Goal: Task Accomplishment & Management: Manage account settings

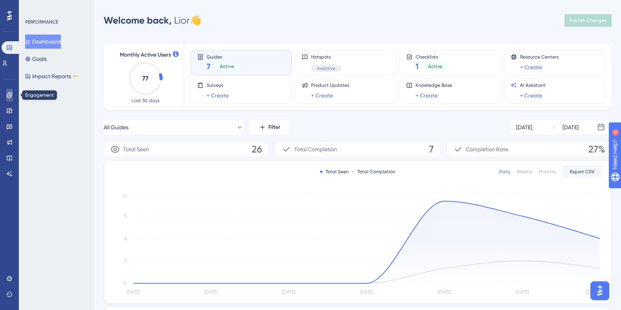
click at [12, 93] on icon at bounding box center [9, 94] width 5 height 5
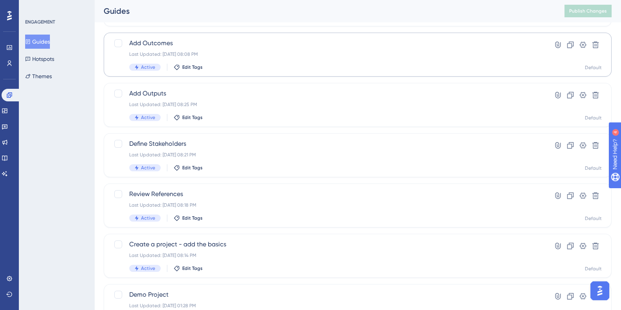
scroll to position [144, 0]
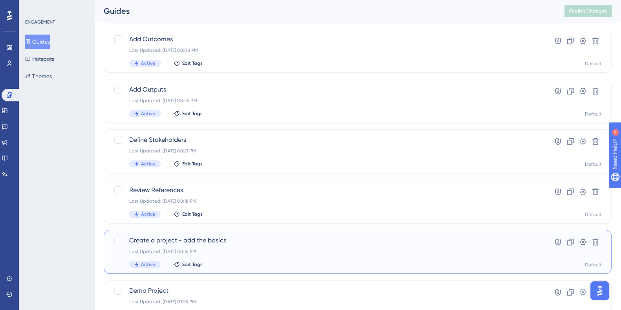
click at [188, 238] on span "Create a project - add the basics" at bounding box center [326, 240] width 394 height 9
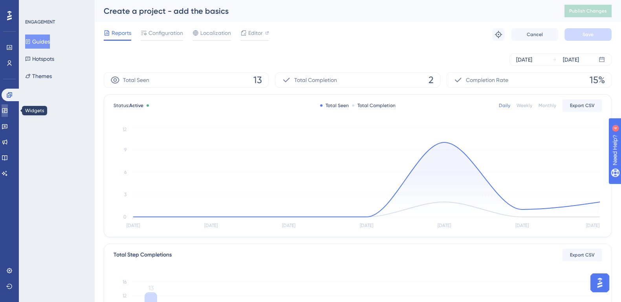
click at [6, 110] on link at bounding box center [5, 110] width 6 height 13
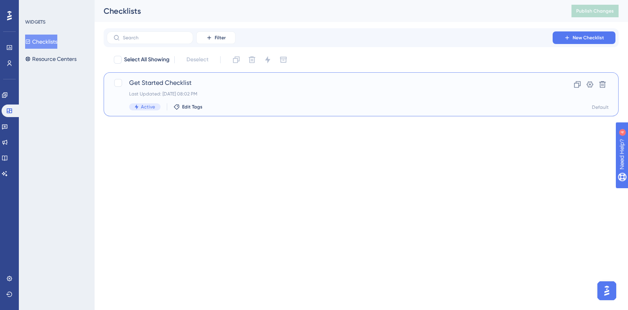
click at [165, 85] on span "Get Started Checklist" at bounding box center [329, 82] width 401 height 9
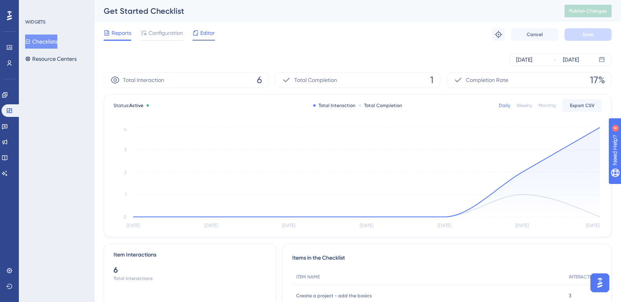
click at [203, 38] on div "Editor" at bounding box center [203, 34] width 22 height 13
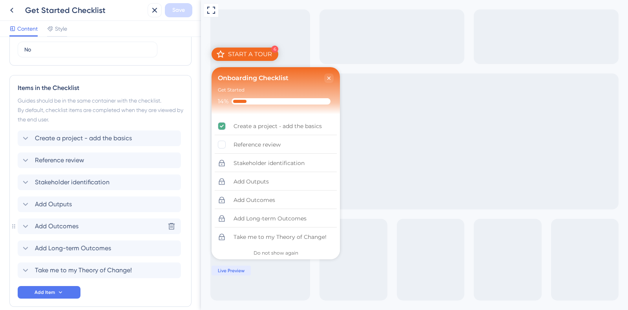
scroll to position [369, 0]
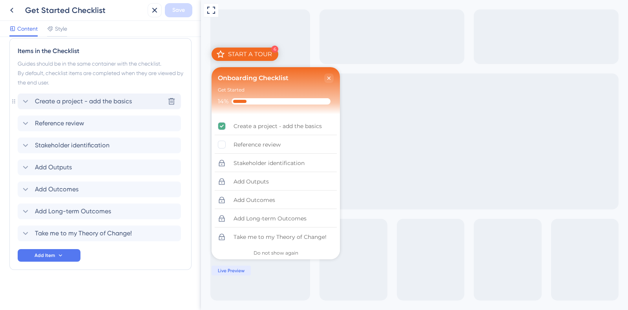
click at [27, 102] on icon at bounding box center [25, 101] width 9 height 9
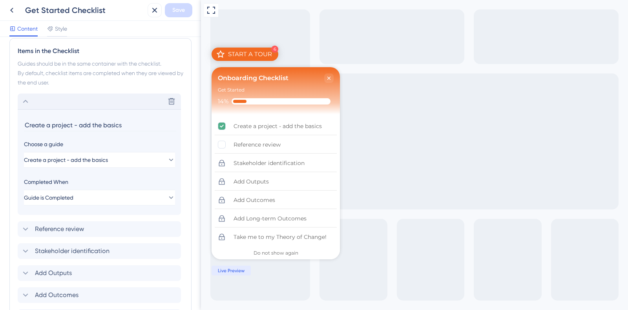
scroll to position [426, 0]
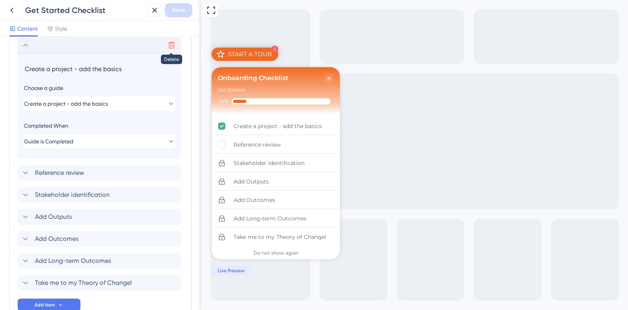
click at [167, 46] on button at bounding box center [171, 45] width 13 height 13
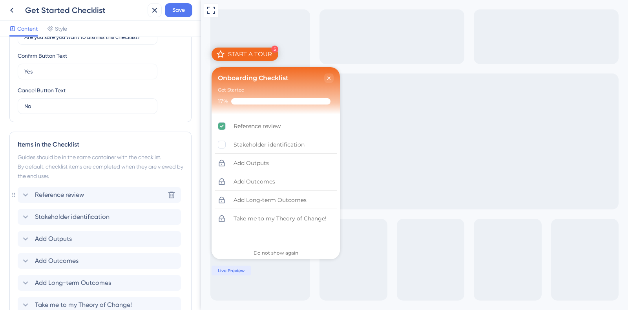
scroll to position [273, 0]
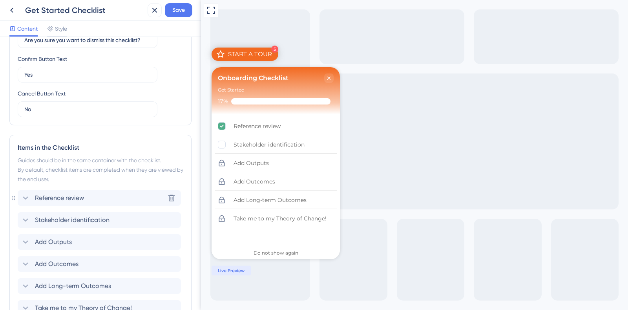
click at [68, 193] on span "Reference review" at bounding box center [59, 197] width 49 height 9
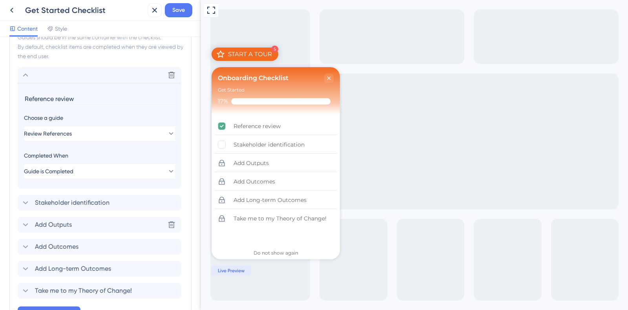
scroll to position [426, 0]
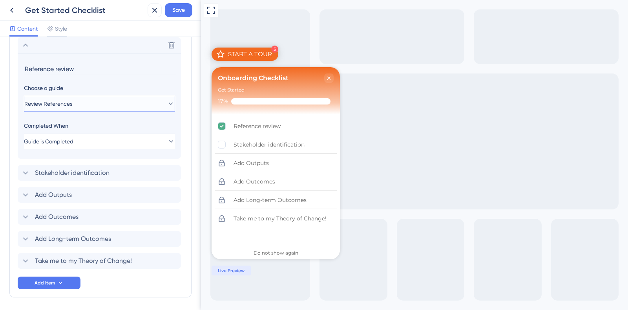
click at [92, 96] on button "Review References" at bounding box center [99, 104] width 151 height 16
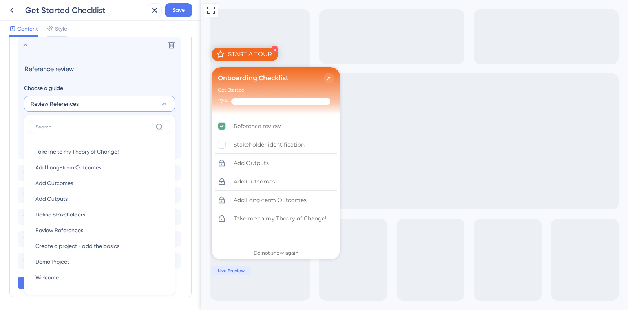
scroll to position [453, 0]
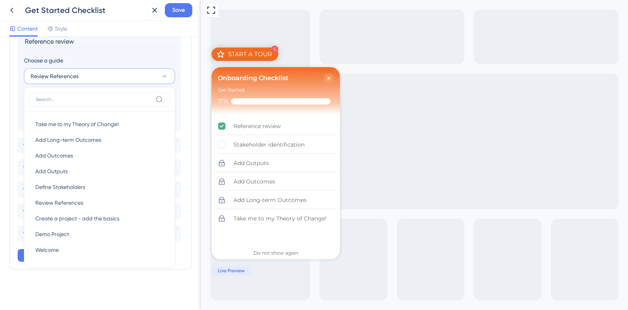
click at [97, 71] on button "Review References" at bounding box center [99, 76] width 151 height 16
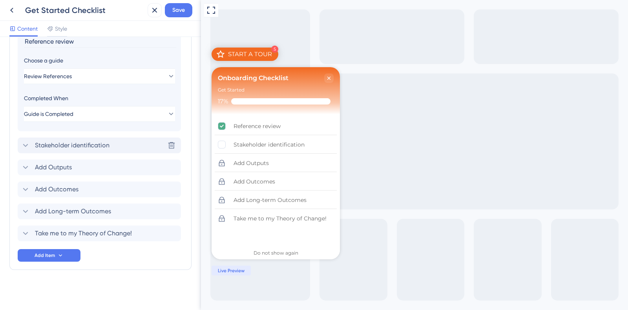
click at [86, 144] on span "Stakeholder identification" at bounding box center [72, 145] width 75 height 9
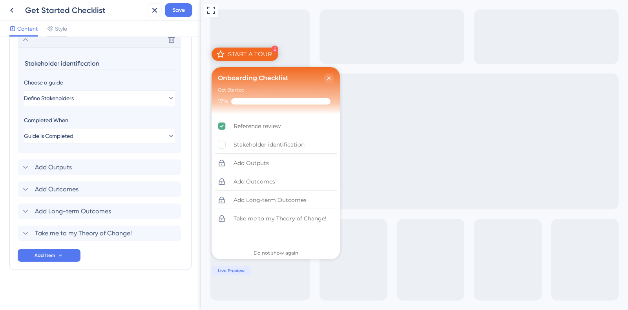
scroll to position [448, 0]
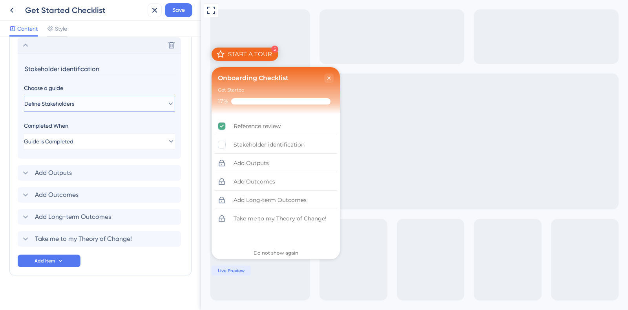
click at [74, 107] on span "Define Stakeholders" at bounding box center [49, 103] width 50 height 9
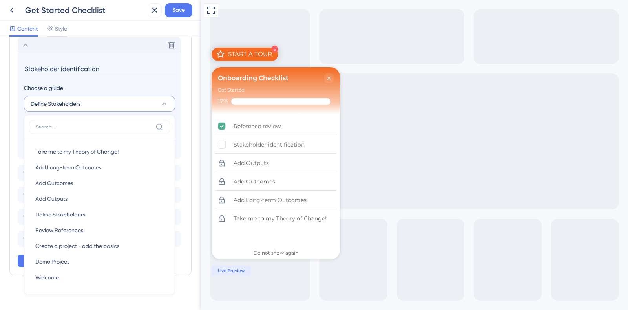
scroll to position [453, 0]
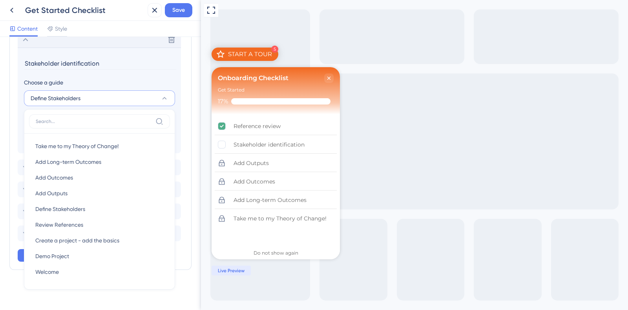
click at [77, 107] on section "Stakeholder identification Choose a guide Define Stakeholders Take me to my The…" at bounding box center [99, 101] width 163 height 106
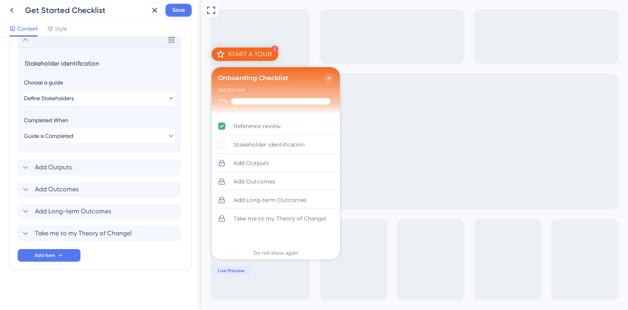
click at [179, 10] on span "Save" at bounding box center [178, 9] width 13 height 9
click at [329, 74] on div "Close Checklist" at bounding box center [328, 77] width 9 height 9
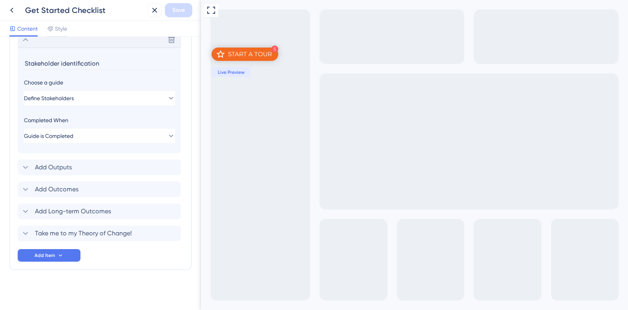
click at [261, 54] on div "START A TOUR" at bounding box center [250, 54] width 44 height 8
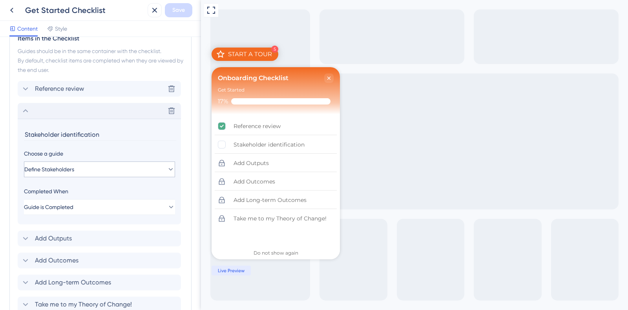
scroll to position [379, 0]
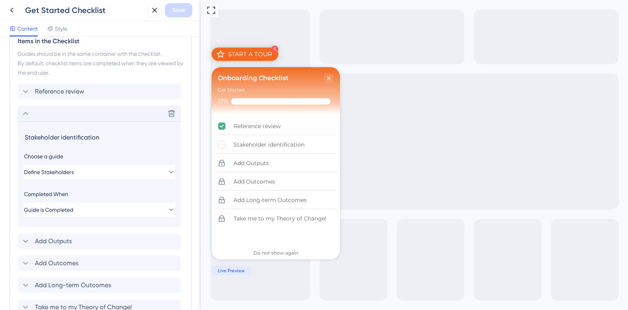
click at [27, 112] on icon at bounding box center [25, 113] width 9 height 9
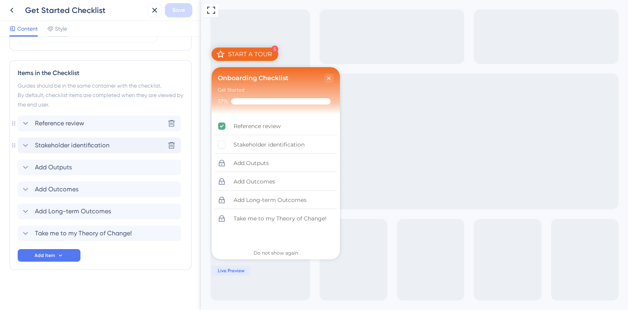
click at [30, 123] on icon at bounding box center [25, 123] width 9 height 9
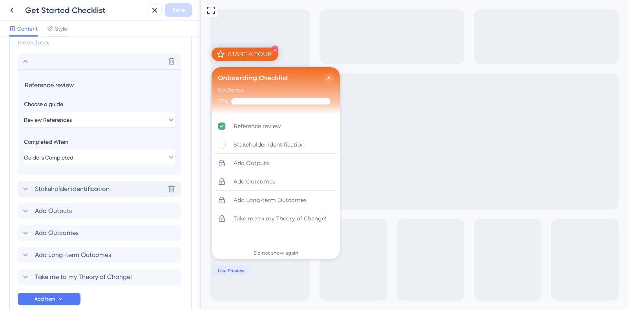
scroll to position [426, 0]
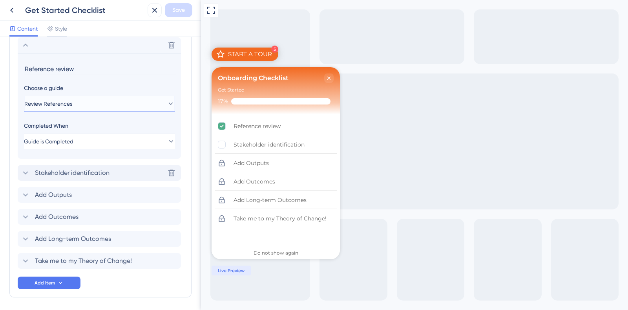
click at [81, 99] on button "Review References" at bounding box center [99, 104] width 151 height 16
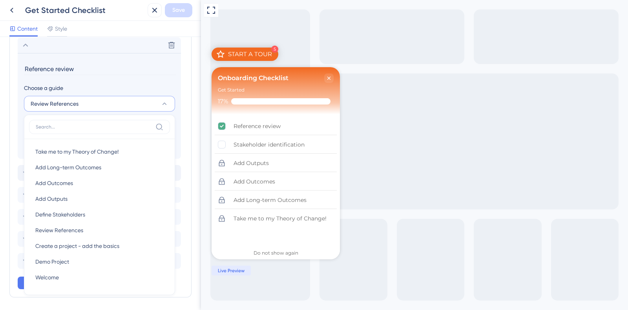
scroll to position [453, 0]
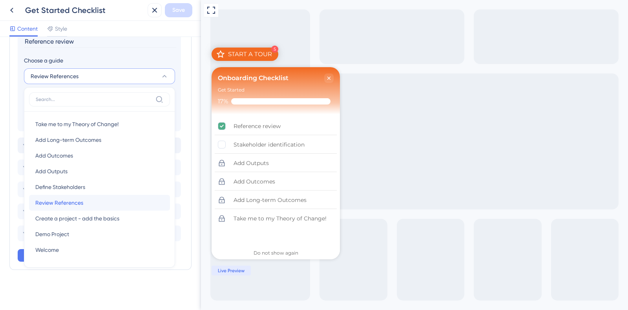
click at [70, 200] on span "Review References" at bounding box center [59, 202] width 48 height 9
type input "Review References"
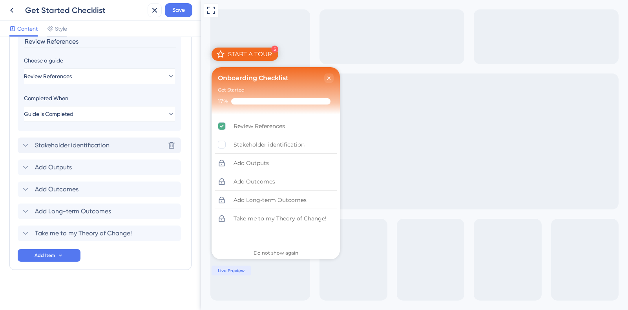
click at [67, 143] on span "Stakeholder identification" at bounding box center [72, 145] width 75 height 9
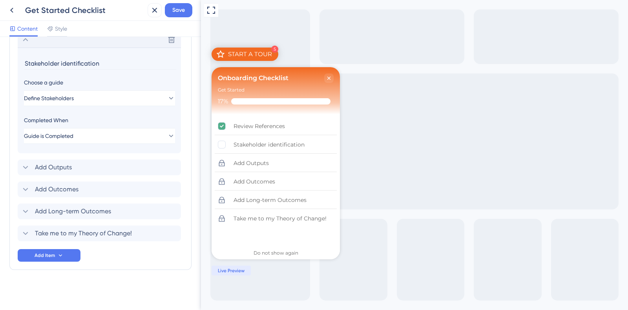
scroll to position [448, 0]
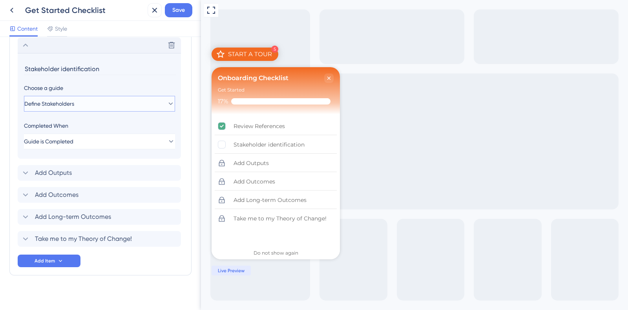
click at [64, 101] on span "Define Stakeholders" at bounding box center [49, 103] width 50 height 9
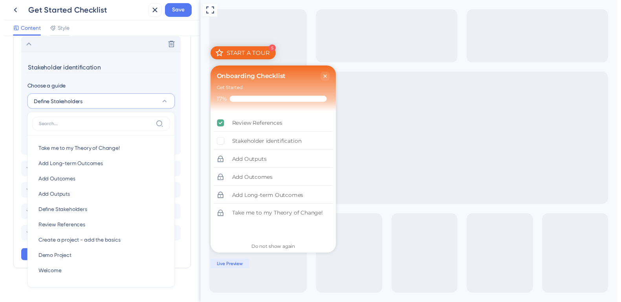
scroll to position [453, 0]
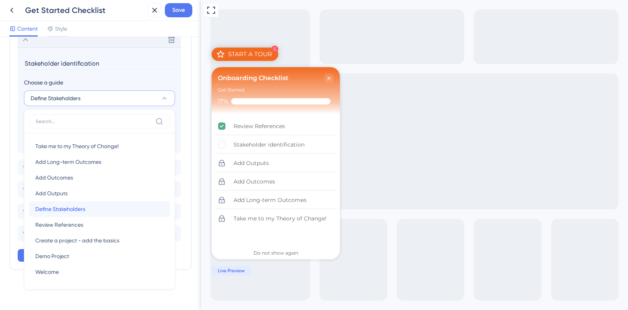
click at [73, 211] on span "Define Stakeholders" at bounding box center [60, 208] width 50 height 9
type input "Define Stakeholders"
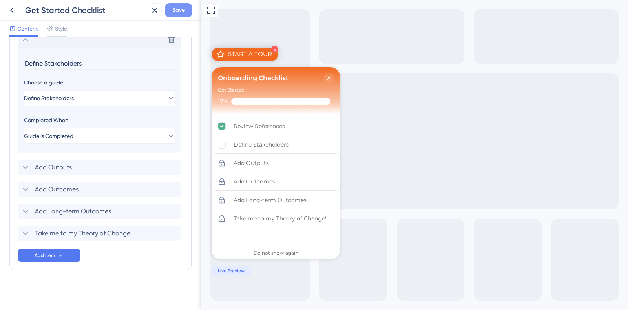
click at [184, 13] on span "Save" at bounding box center [178, 9] width 13 height 9
click at [156, 12] on icon at bounding box center [154, 10] width 5 height 5
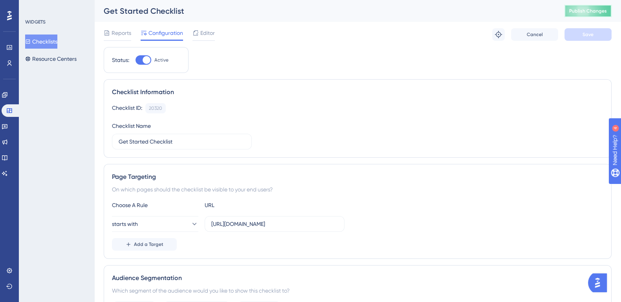
click at [600, 9] on button "Publish Changes" at bounding box center [587, 11] width 47 height 13
click at [3, 95] on link at bounding box center [5, 95] width 6 height 13
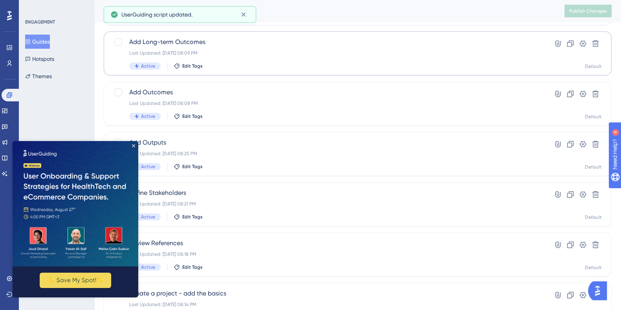
scroll to position [92, 0]
click at [133, 145] on icon "Close Preview" at bounding box center [133, 145] width 3 height 3
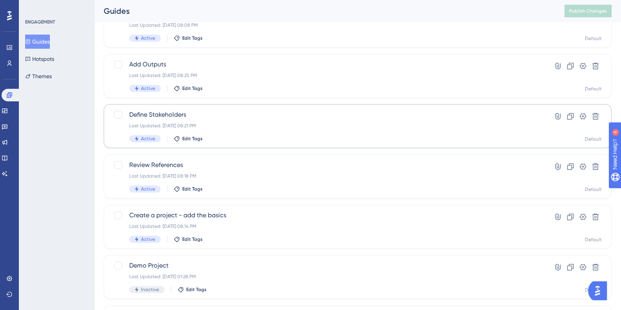
scroll to position [170, 0]
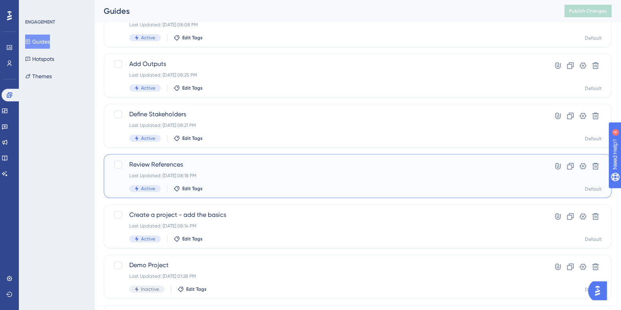
click at [167, 161] on span "Review References" at bounding box center [326, 164] width 394 height 9
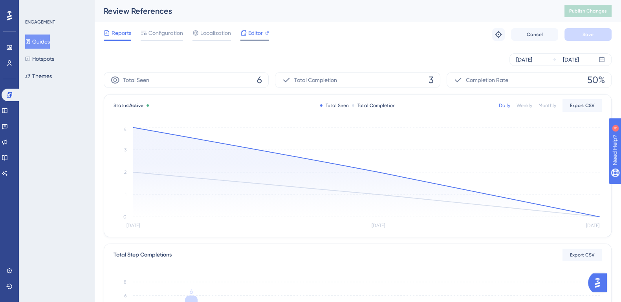
click at [249, 34] on span "Editor" at bounding box center [255, 32] width 15 height 9
click at [257, 34] on span "Editor" at bounding box center [255, 32] width 15 height 9
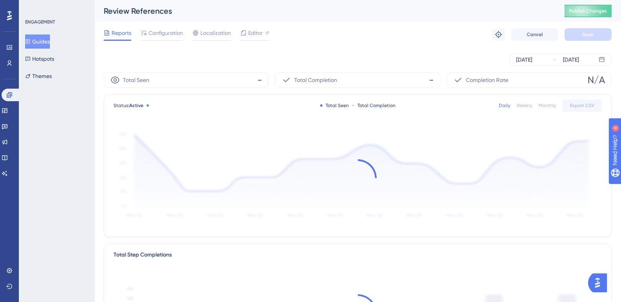
click at [47, 44] on button "Guides" at bounding box center [37, 42] width 25 height 14
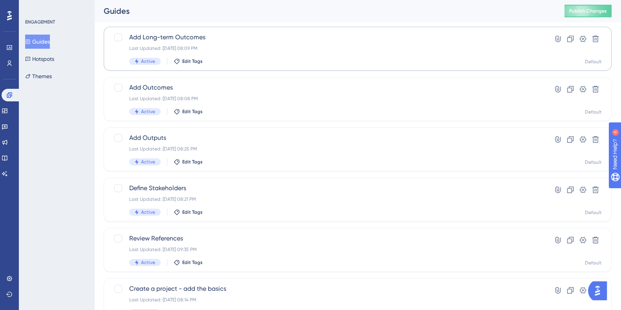
scroll to position [97, 0]
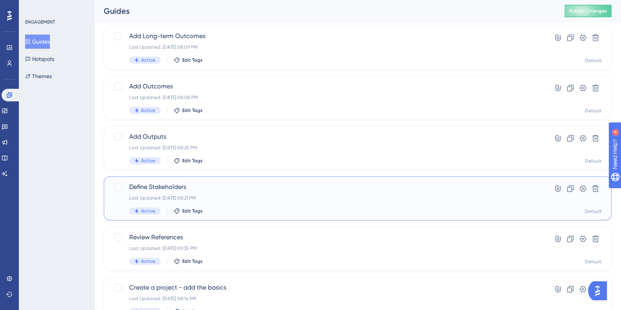
click at [170, 185] on span "Define Stakeholders" at bounding box center [326, 186] width 394 height 9
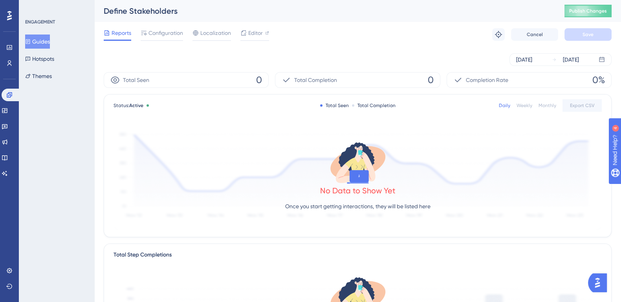
click at [124, 12] on div "Define Stakeholders" at bounding box center [324, 10] width 441 height 11
click at [119, 16] on div at bounding box center [119, 16] width 0 height 0
click at [308, 11] on div "Define Stakeholders" at bounding box center [324, 10] width 441 height 11
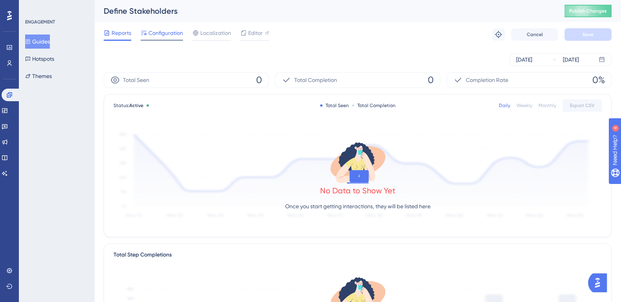
click at [173, 33] on span "Configuration" at bounding box center [165, 32] width 35 height 9
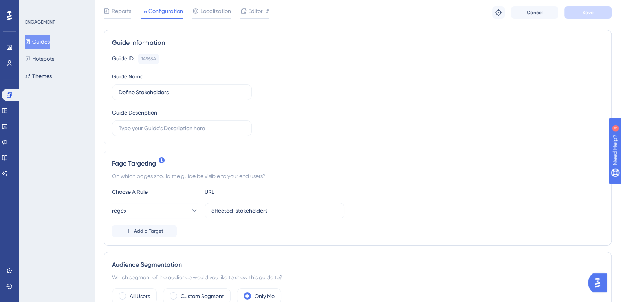
scroll to position [53, 0]
click at [190, 208] on icon at bounding box center [194, 211] width 8 height 8
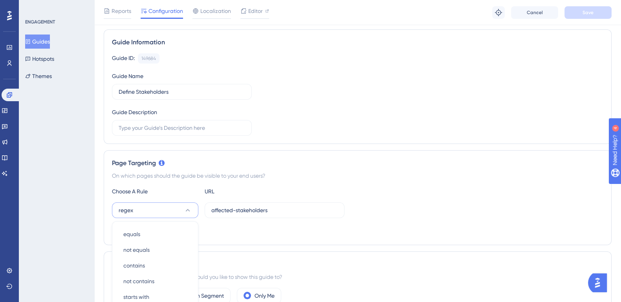
scroll to position [182, 0]
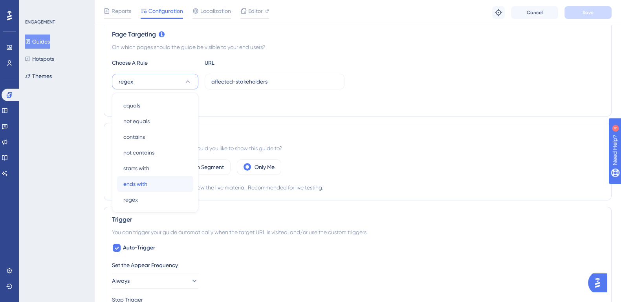
click at [151, 190] on div "ends with ends with" at bounding box center [155, 184] width 64 height 16
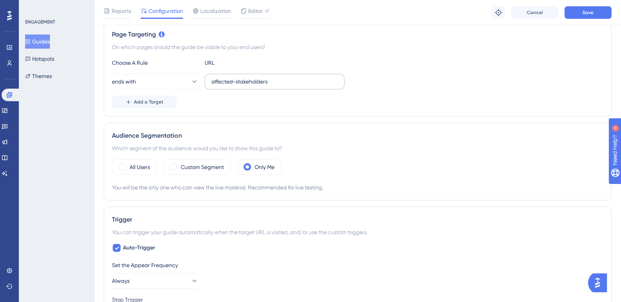
click at [208, 82] on label "affected-stakeholders" at bounding box center [275, 82] width 140 height 16
click at [211, 82] on input "affected-stakeholders" at bounding box center [274, 81] width 126 height 9
click at [208, 82] on label "affected-stakeholders" at bounding box center [275, 82] width 140 height 16
click at [211, 82] on input "affected-stakeholders" at bounding box center [274, 81] width 126 height 9
click at [214, 79] on input "affected-stakeholders" at bounding box center [274, 81] width 126 height 9
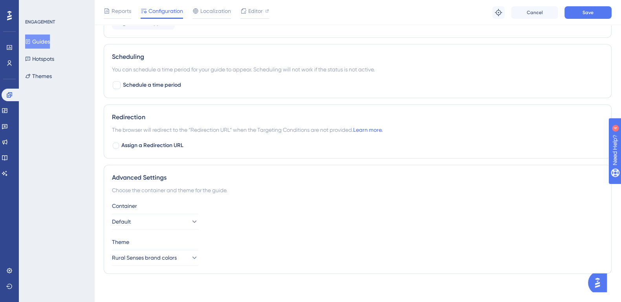
scroll to position [578, 0]
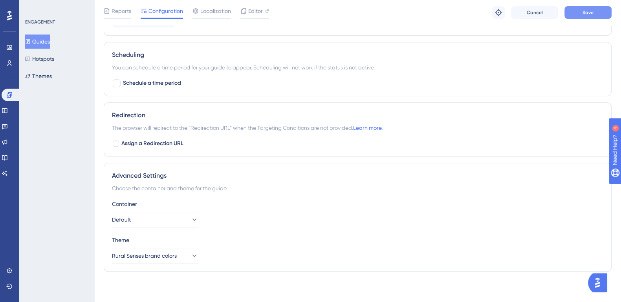
type input "/affected-stakeholders"
click at [589, 11] on span "Save" at bounding box center [587, 12] width 11 height 6
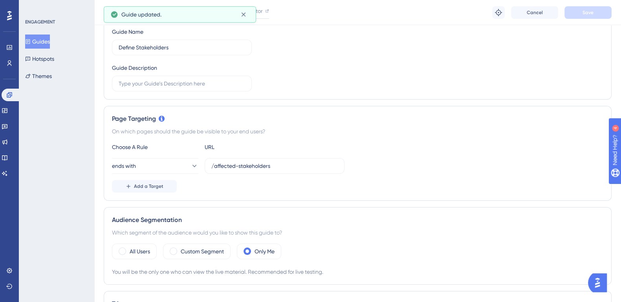
scroll to position [0, 0]
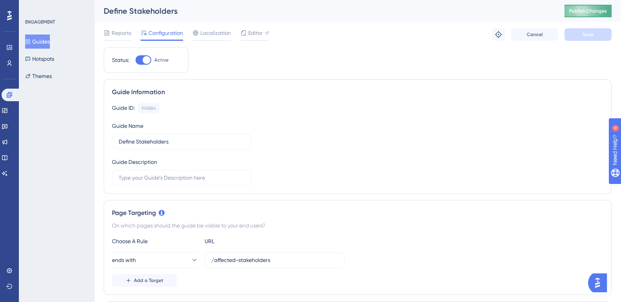
click at [605, 9] on span "Publish Changes" at bounding box center [588, 11] width 38 height 6
click at [254, 35] on span "Editor" at bounding box center [255, 32] width 15 height 9
click at [46, 36] on button "Guides" at bounding box center [37, 42] width 25 height 14
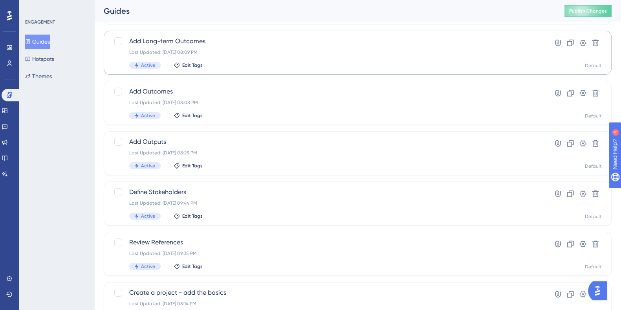
scroll to position [94, 0]
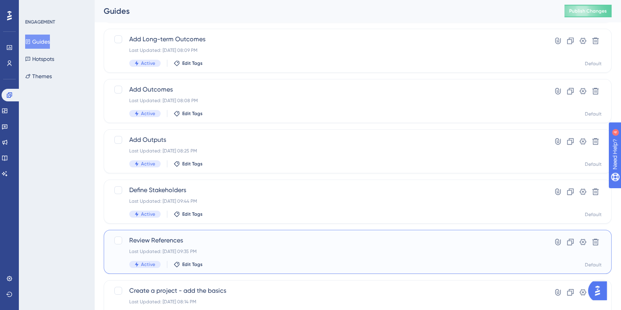
click at [159, 240] on span "Review References" at bounding box center [326, 240] width 394 height 9
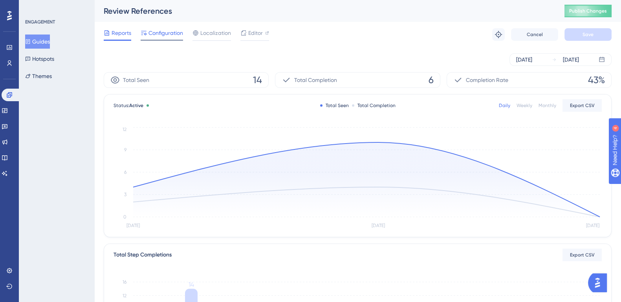
click at [162, 34] on span "Configuration" at bounding box center [165, 32] width 35 height 9
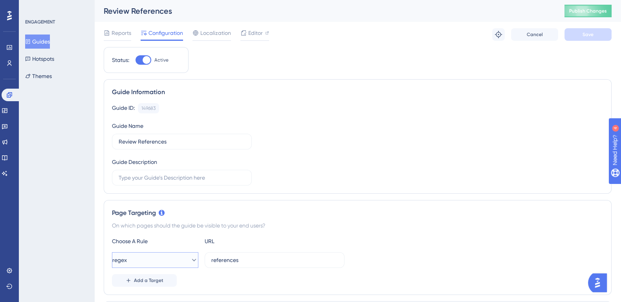
click at [190, 262] on icon at bounding box center [194, 260] width 8 height 8
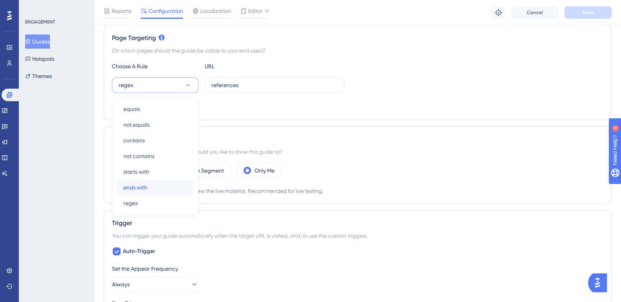
click at [158, 187] on div "ends with ends with" at bounding box center [155, 188] width 64 height 16
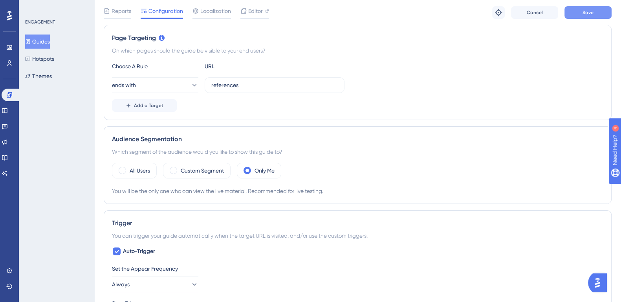
click at [598, 15] on button "Save" at bounding box center [587, 12] width 47 height 13
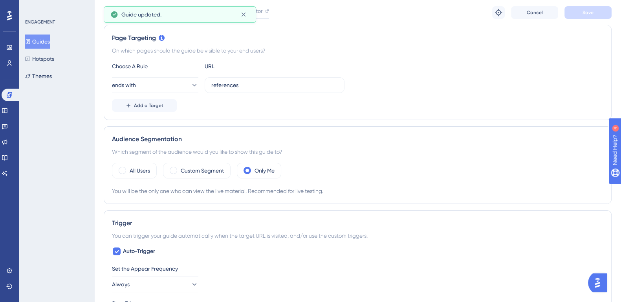
scroll to position [0, 0]
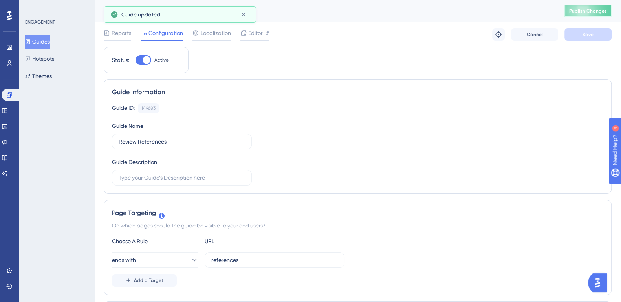
click at [597, 14] on button "Publish Changes" at bounding box center [587, 11] width 47 height 13
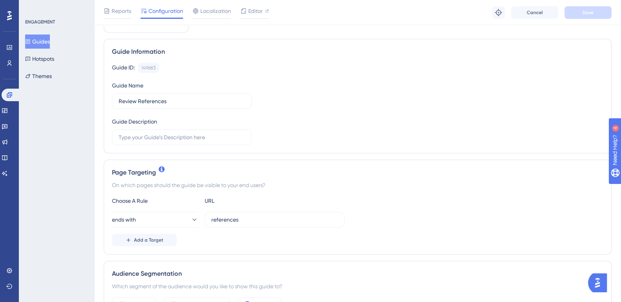
scroll to position [58, 0]
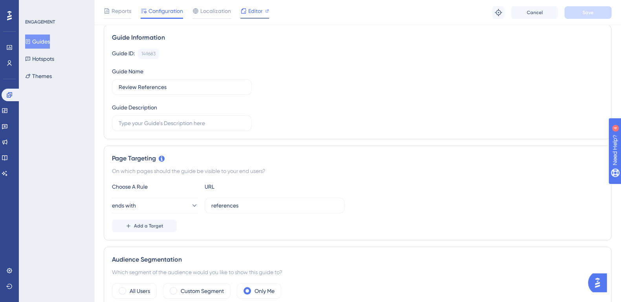
click at [255, 12] on span "Editor" at bounding box center [255, 10] width 15 height 9
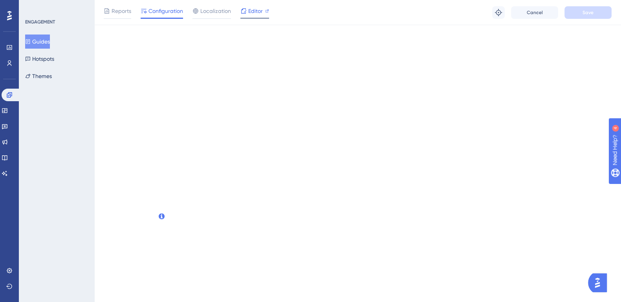
scroll to position [0, 0]
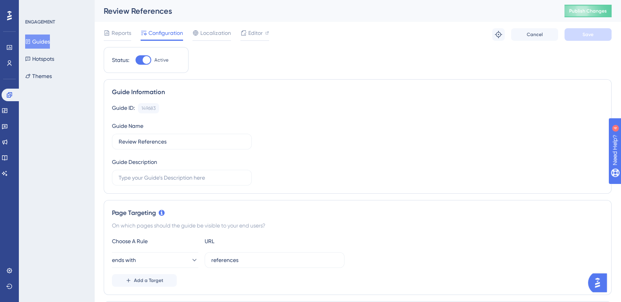
click at [44, 46] on button "Guides" at bounding box center [37, 42] width 25 height 14
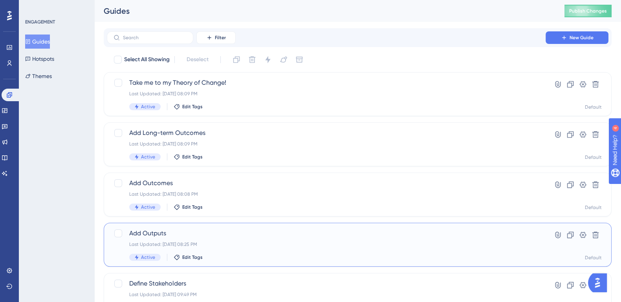
click at [166, 236] on span "Add Outputs" at bounding box center [326, 233] width 394 height 9
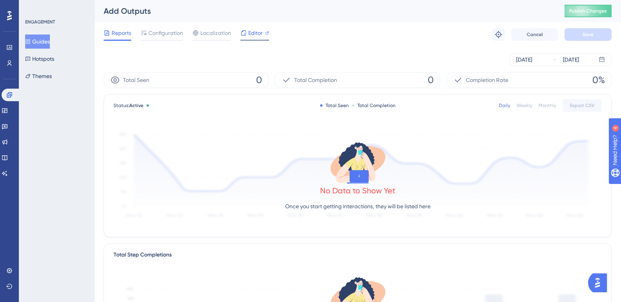
click at [262, 34] on span "Editor" at bounding box center [255, 32] width 15 height 9
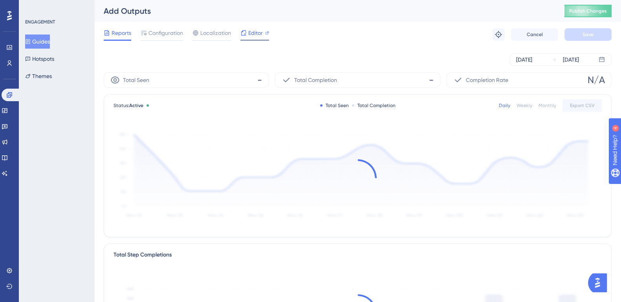
click at [251, 35] on span "Editor" at bounding box center [255, 32] width 15 height 9
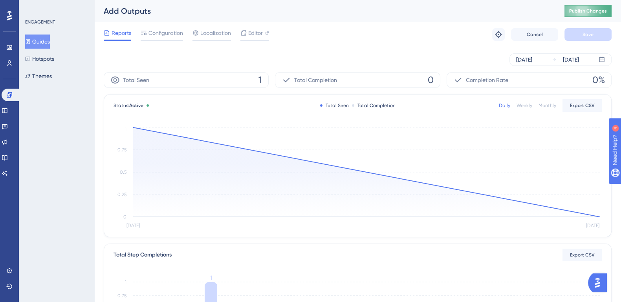
click at [600, 13] on span "Publish Changes" at bounding box center [588, 11] width 38 height 6
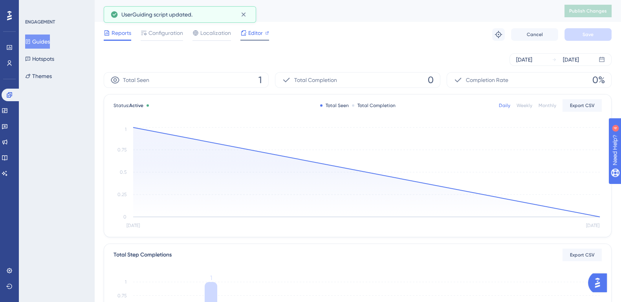
click at [264, 28] on div "Editor" at bounding box center [254, 32] width 29 height 9
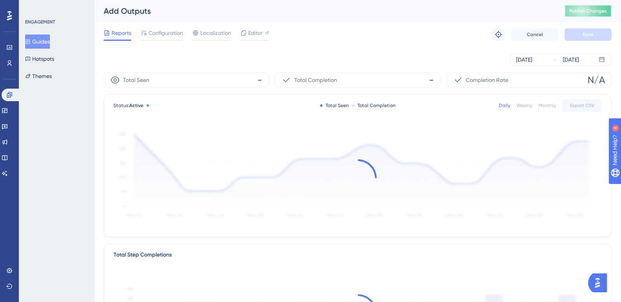
click at [598, 17] on button "Publish Changes" at bounding box center [587, 11] width 47 height 13
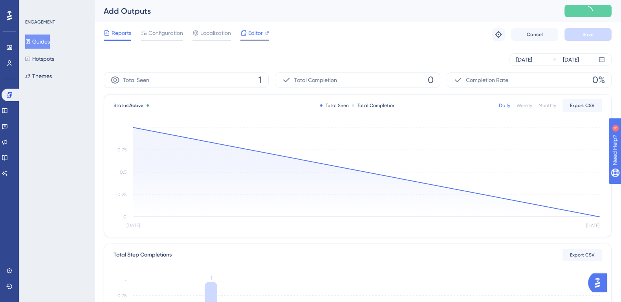
click at [255, 32] on span "Editor" at bounding box center [255, 32] width 15 height 9
click at [172, 30] on span "Configuration" at bounding box center [165, 32] width 35 height 9
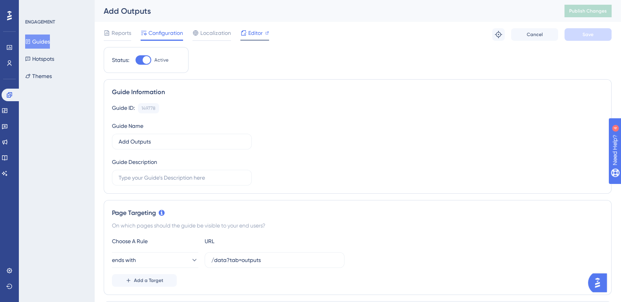
click at [252, 35] on span "Editor" at bounding box center [255, 32] width 15 height 9
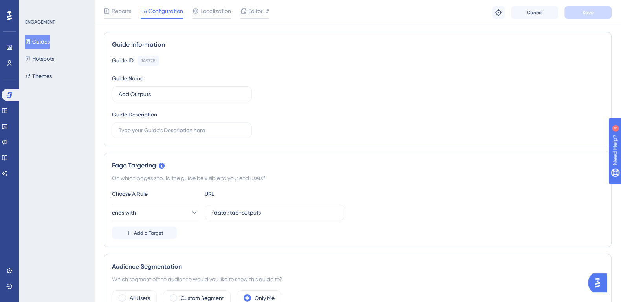
scroll to position [52, 0]
click at [272, 209] on input "/data?tab=outputs" at bounding box center [274, 211] width 126 height 9
paste input "outputs/edit"
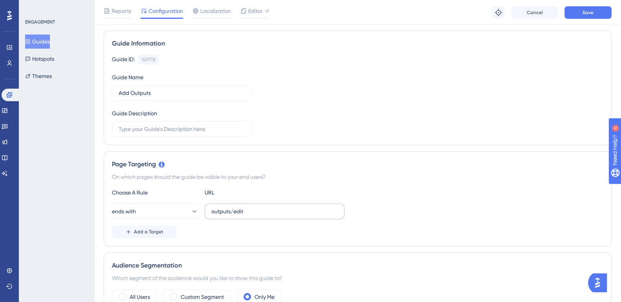
click at [210, 214] on label "outputs/edit" at bounding box center [275, 212] width 140 height 16
click at [211, 214] on input "outputs/edit" at bounding box center [274, 211] width 126 height 9
click at [210, 214] on label "outputs/edit" at bounding box center [275, 212] width 140 height 16
click at [211, 214] on input "outputs/edit" at bounding box center [274, 211] width 126 height 9
click at [213, 207] on input "outputs/edit" at bounding box center [274, 211] width 126 height 9
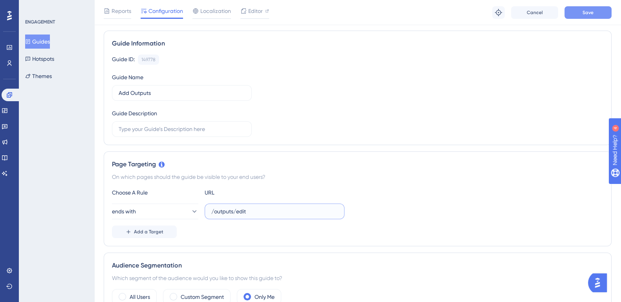
type input "/outputs/edit"
click at [579, 10] on button "Save" at bounding box center [587, 12] width 47 height 13
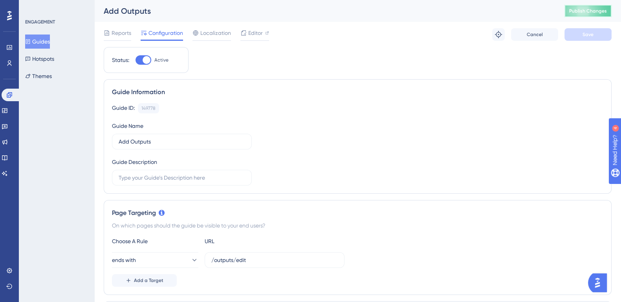
click at [611, 7] on button "Publish Changes" at bounding box center [587, 11] width 47 height 13
click at [258, 35] on span "Editor" at bounding box center [255, 32] width 15 height 9
click at [591, 10] on span "Publish Changes" at bounding box center [588, 11] width 38 height 6
click at [43, 41] on button "Guides" at bounding box center [37, 42] width 25 height 14
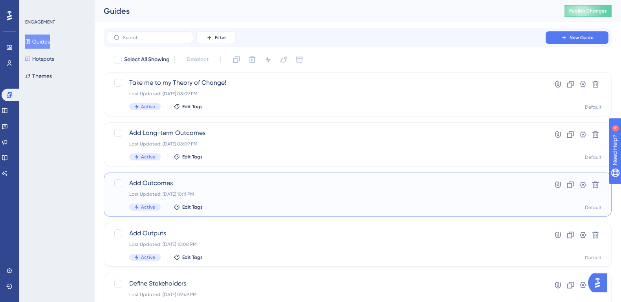
click at [162, 183] on span "Add Outcomes" at bounding box center [326, 183] width 394 height 9
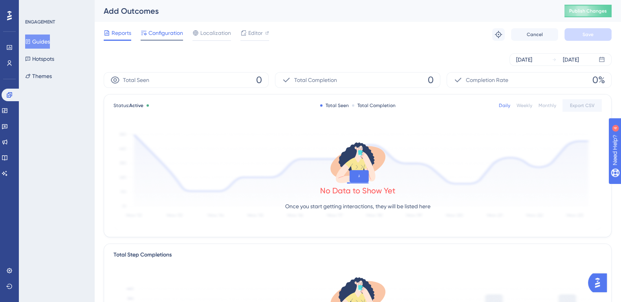
click at [173, 33] on span "Configuration" at bounding box center [165, 32] width 35 height 9
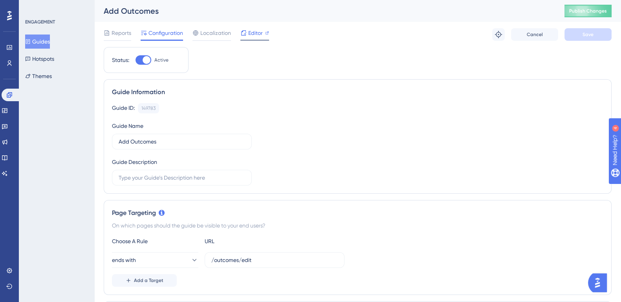
click at [255, 31] on span "Editor" at bounding box center [255, 32] width 15 height 9
click at [47, 40] on button "Guides" at bounding box center [37, 42] width 25 height 14
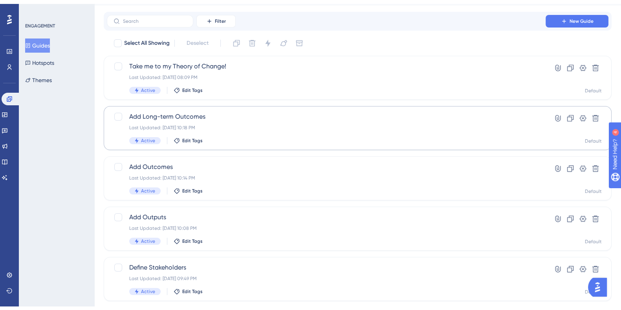
scroll to position [24, 0]
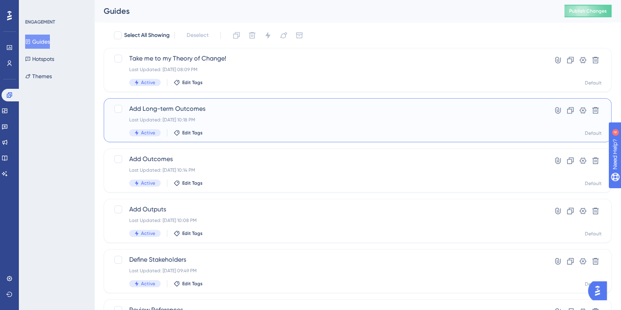
click at [188, 105] on span "Add Long-term Outcomes" at bounding box center [326, 108] width 394 height 9
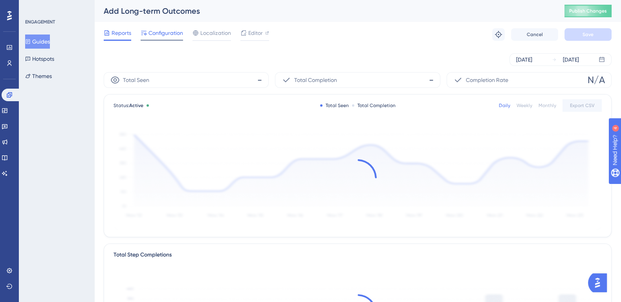
click at [165, 33] on span "Configuration" at bounding box center [165, 32] width 35 height 9
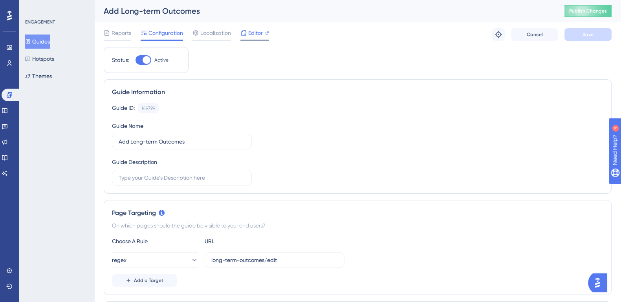
click at [255, 37] on span "Editor" at bounding box center [255, 32] width 15 height 9
click at [44, 40] on button "Guides" at bounding box center [37, 42] width 25 height 14
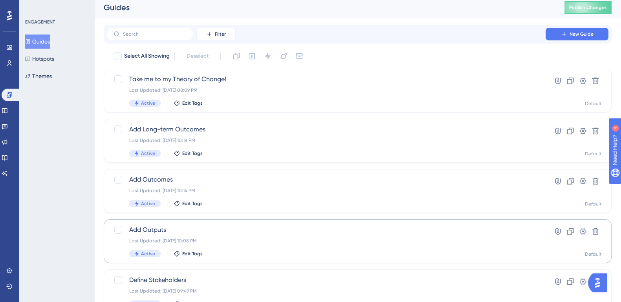
scroll to position [3, 0]
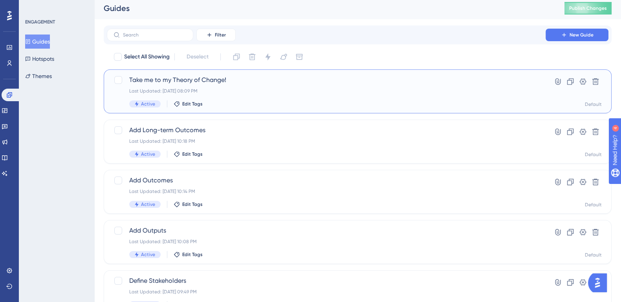
click at [192, 84] on span "Take me to my Theory of Change!" at bounding box center [326, 79] width 394 height 9
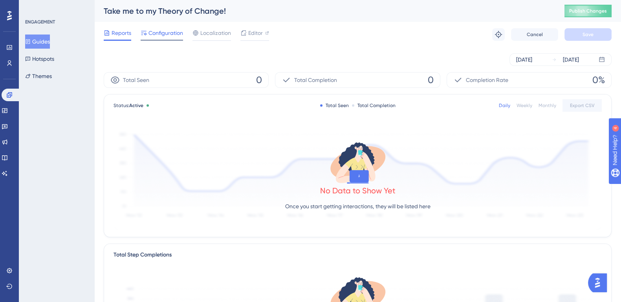
click at [177, 31] on span "Configuration" at bounding box center [165, 32] width 35 height 9
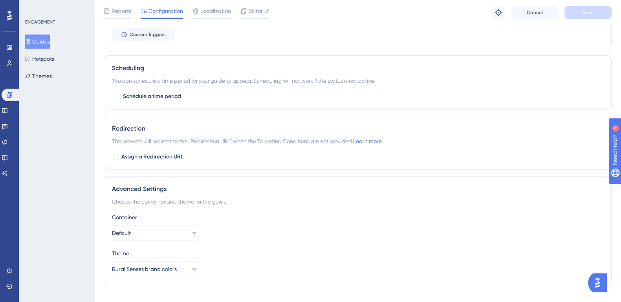
scroll to position [578, 1]
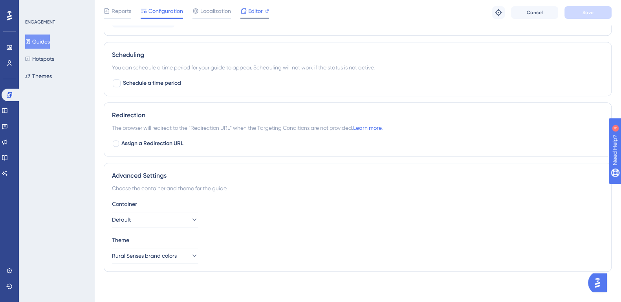
click at [249, 15] on span "Editor" at bounding box center [255, 10] width 15 height 9
